Goal: Task Accomplishment & Management: Manage account settings

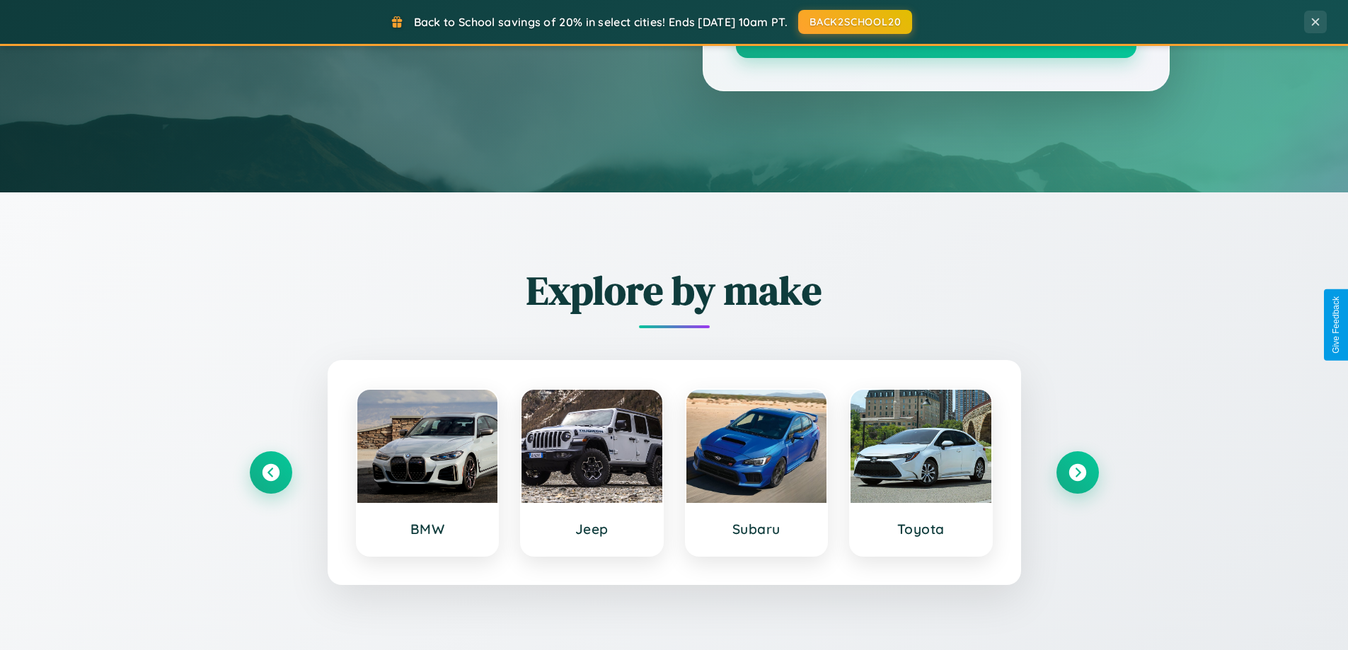
scroll to position [2722, 0]
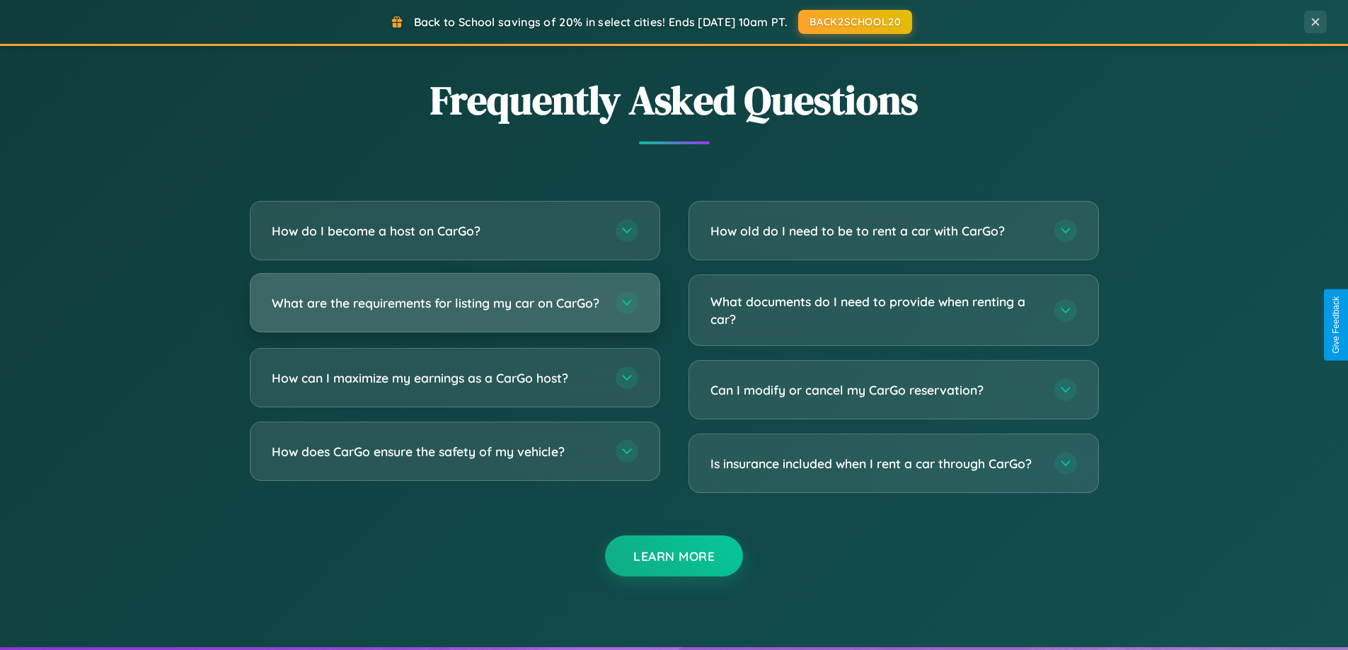
click at [454, 309] on h3 "What are the requirements for listing my car on CarGo?" at bounding box center [437, 303] width 330 height 18
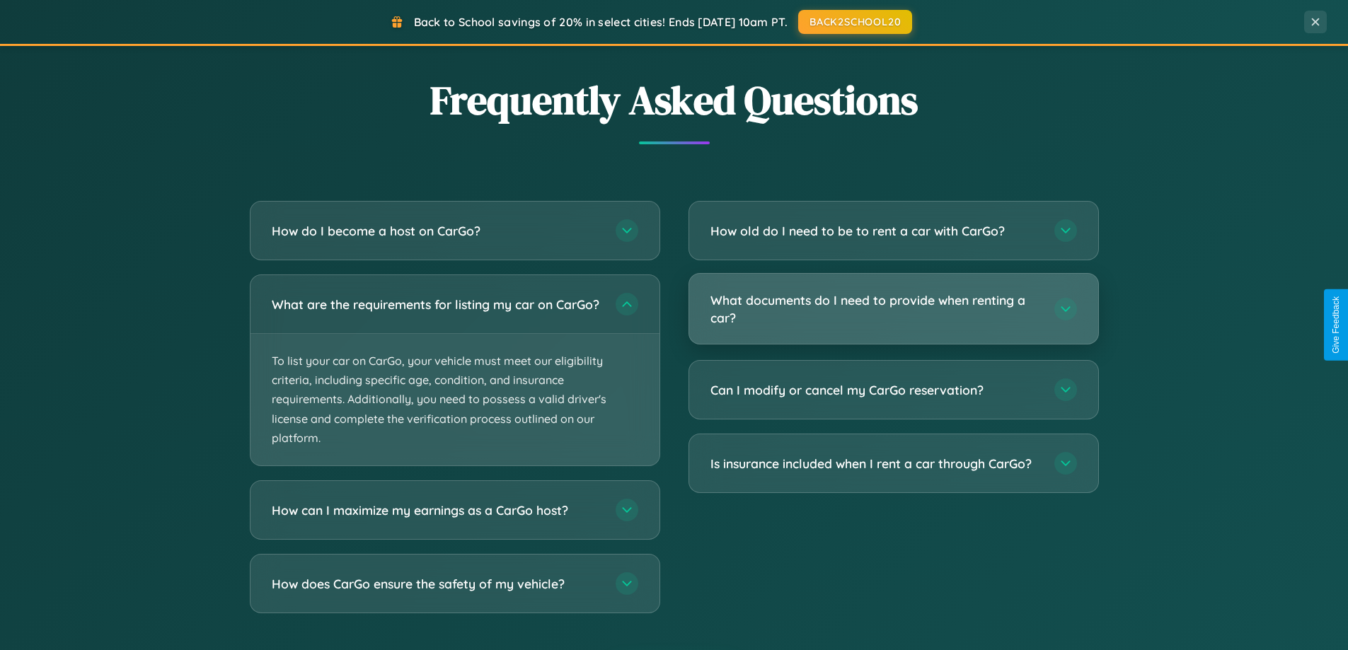
click at [893, 310] on h3 "What documents do I need to provide when renting a car?" at bounding box center [875, 308] width 330 height 35
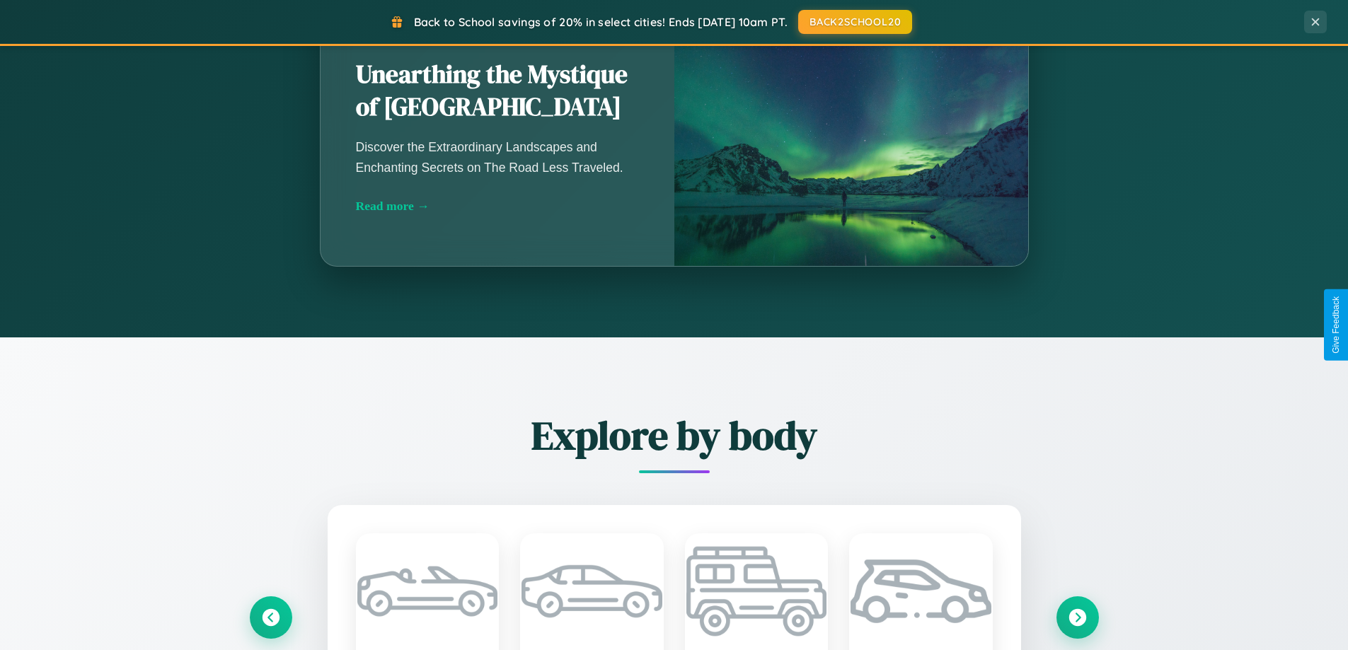
scroll to position [973, 0]
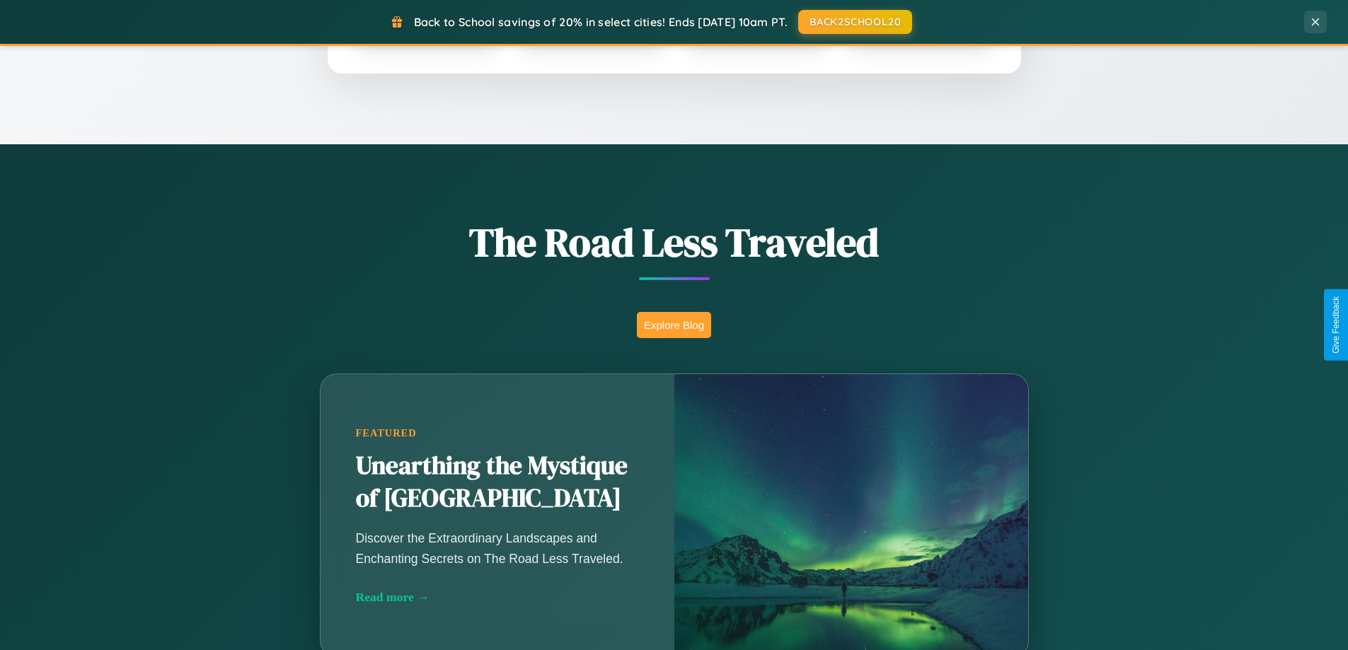
click at [673, 325] on button "Explore Blog" at bounding box center [674, 325] width 74 height 26
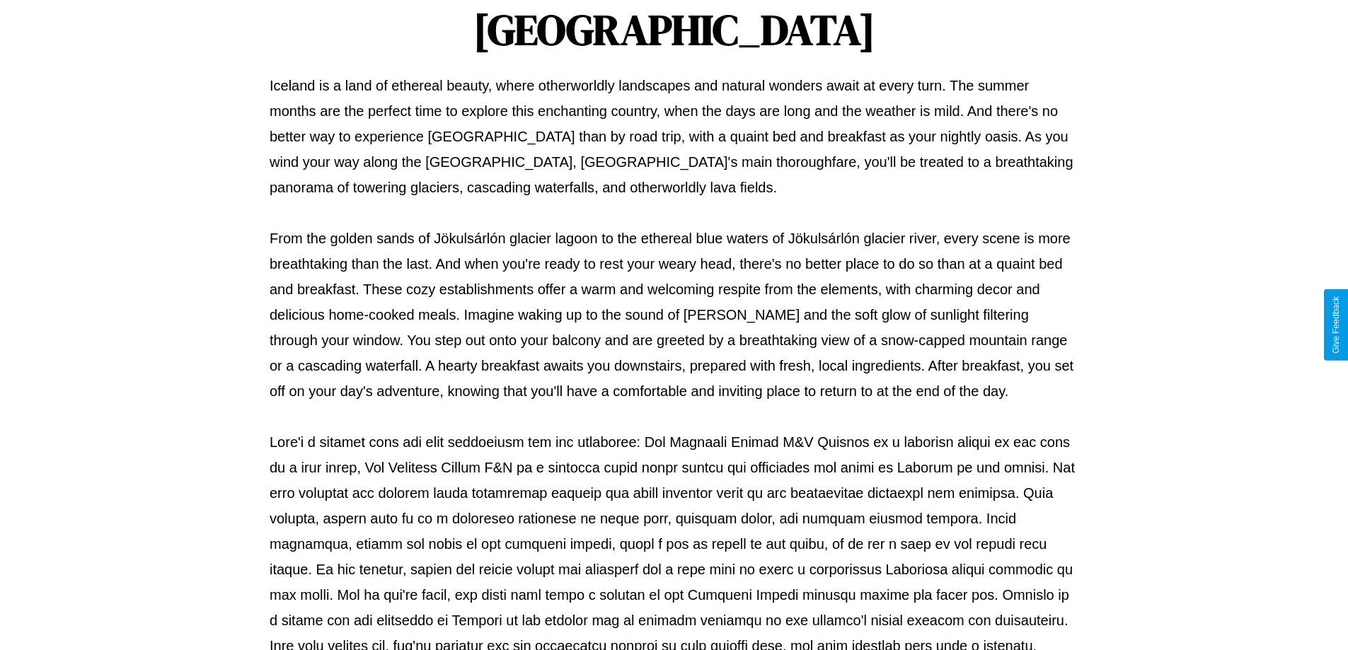
scroll to position [458, 0]
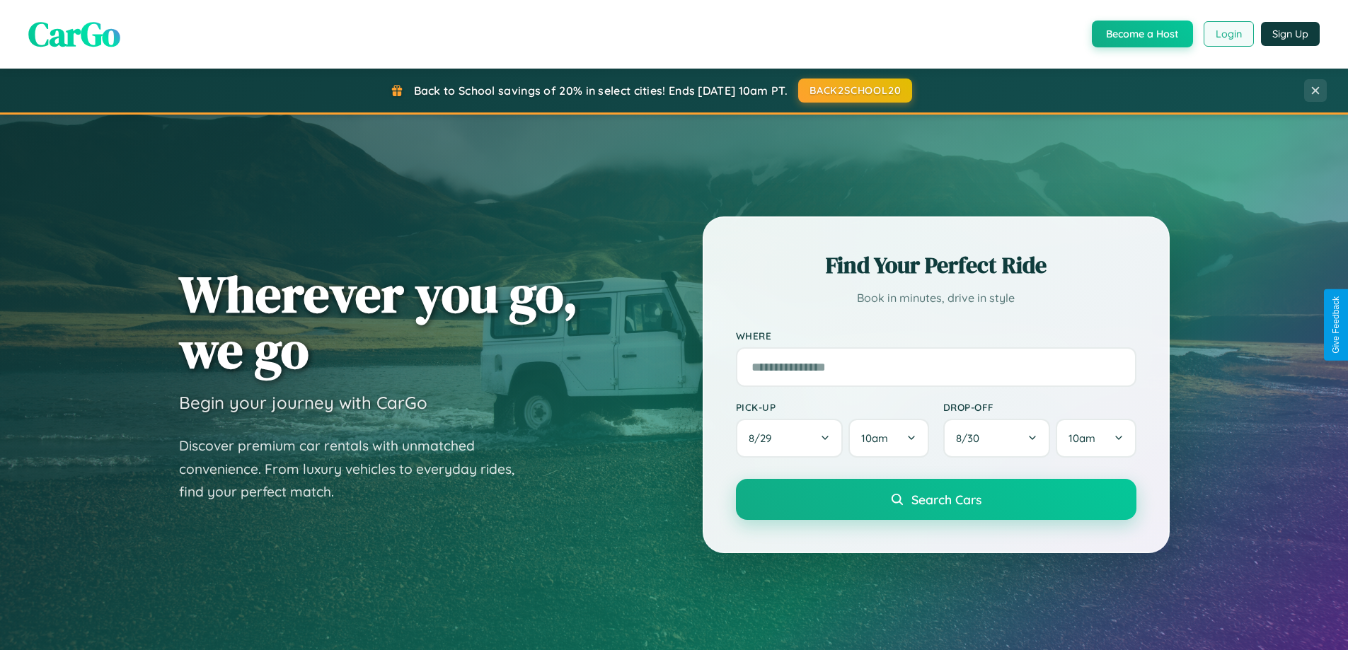
click at [1227, 34] on button "Login" at bounding box center [1228, 33] width 50 height 25
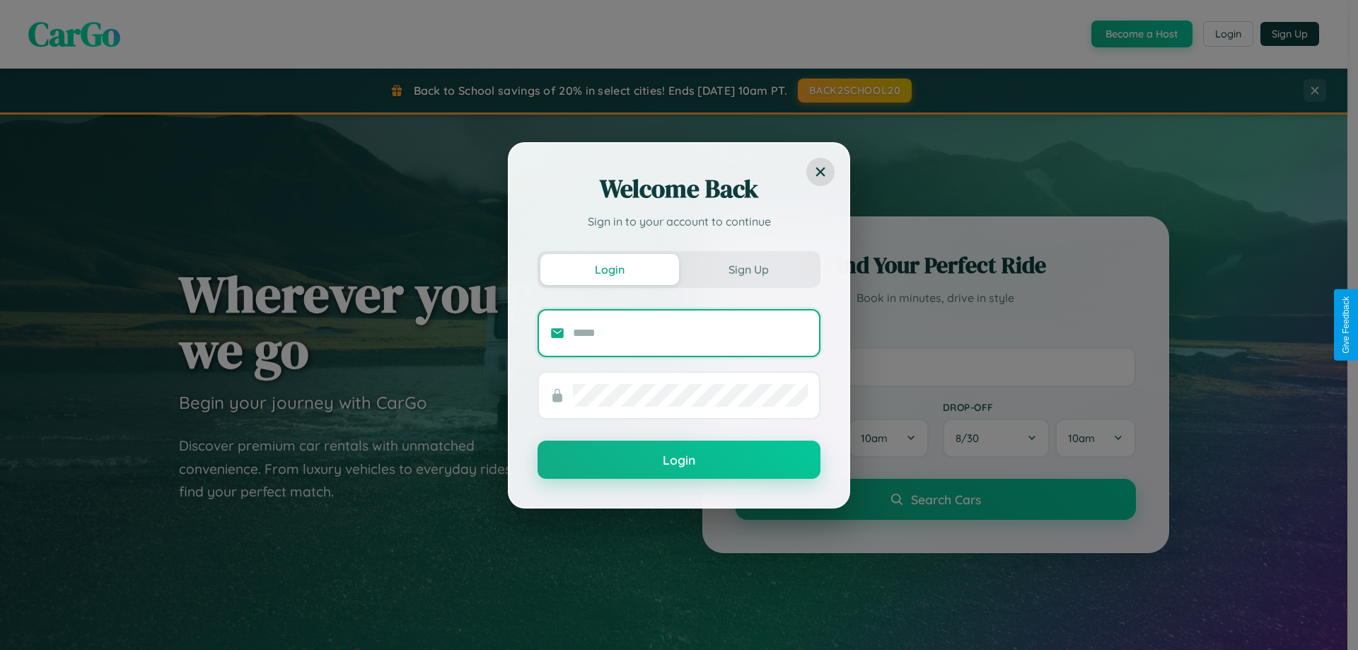
click at [690, 332] on input "text" at bounding box center [690, 333] width 235 height 23
type input "**********"
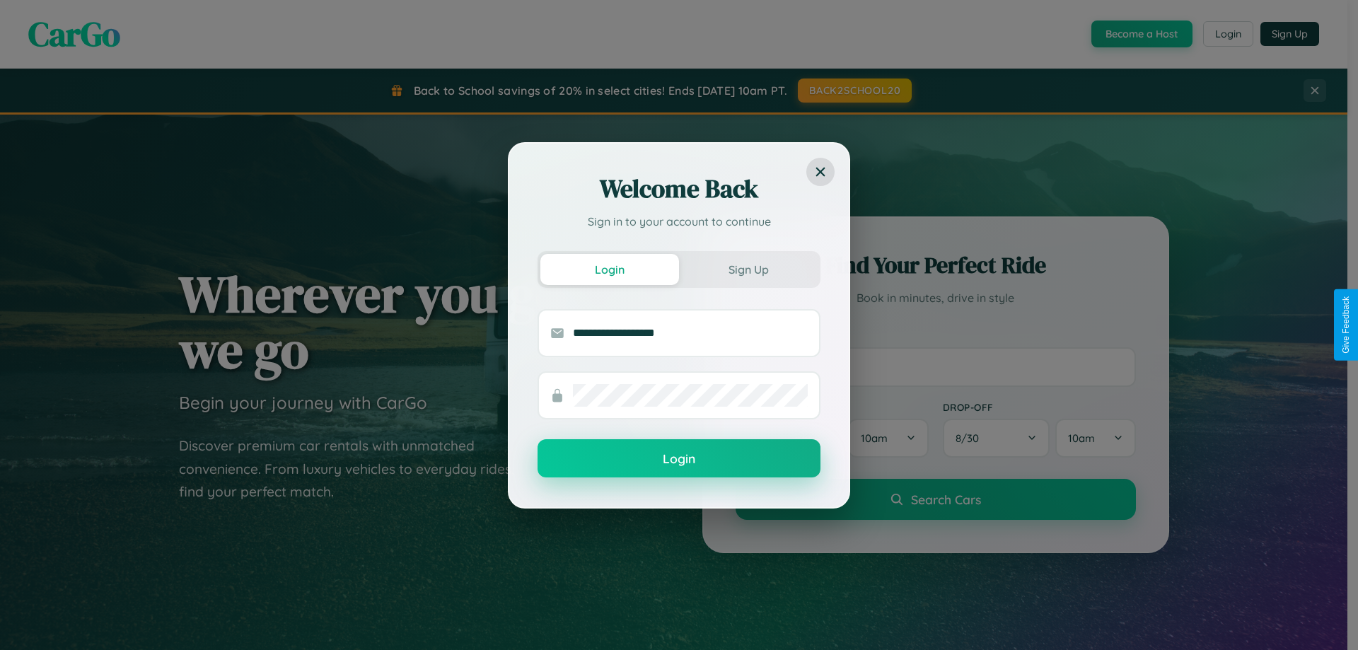
click at [679, 458] on button "Login" at bounding box center [679, 458] width 283 height 38
